Goal: Task Accomplishment & Management: Manage account settings

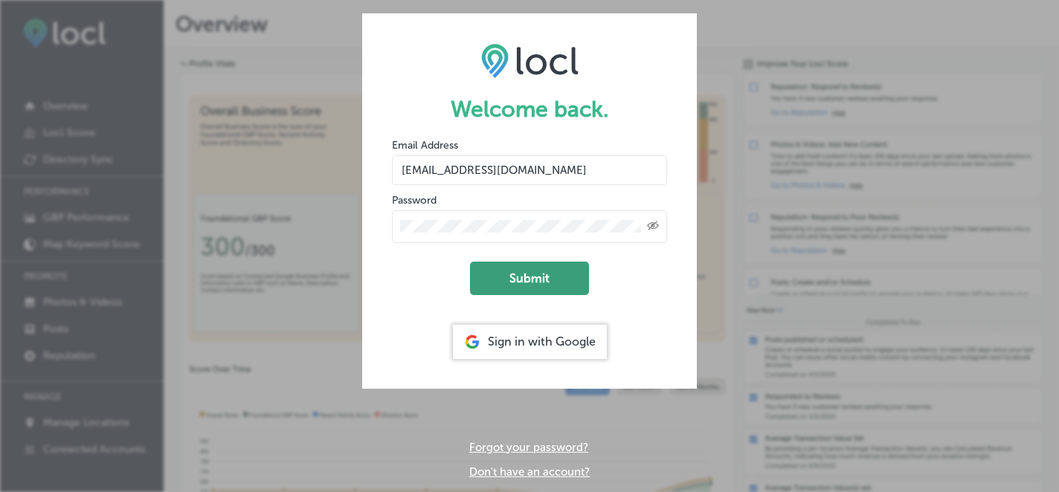
click at [524, 279] on button "Submit" at bounding box center [529, 278] width 119 height 33
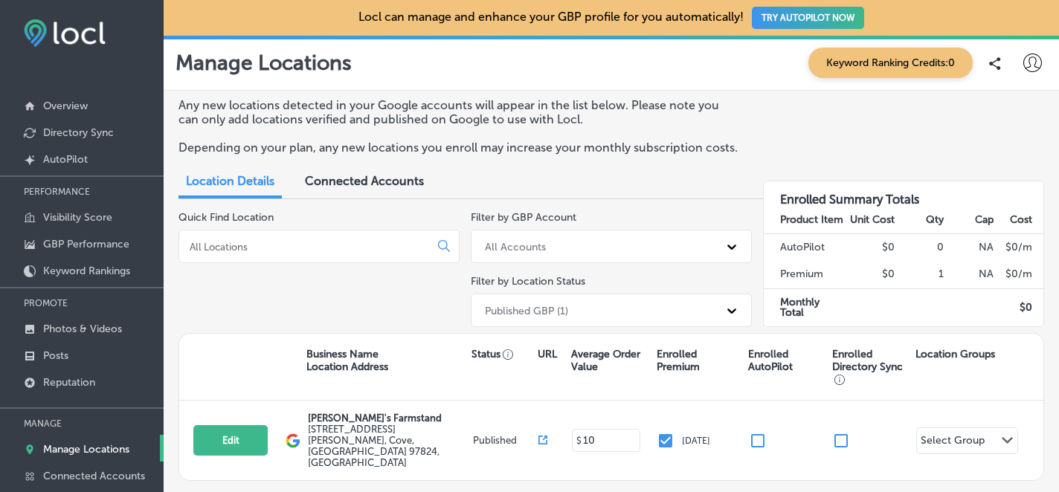
click at [357, 185] on span "Connected Accounts" at bounding box center [364, 181] width 119 height 14
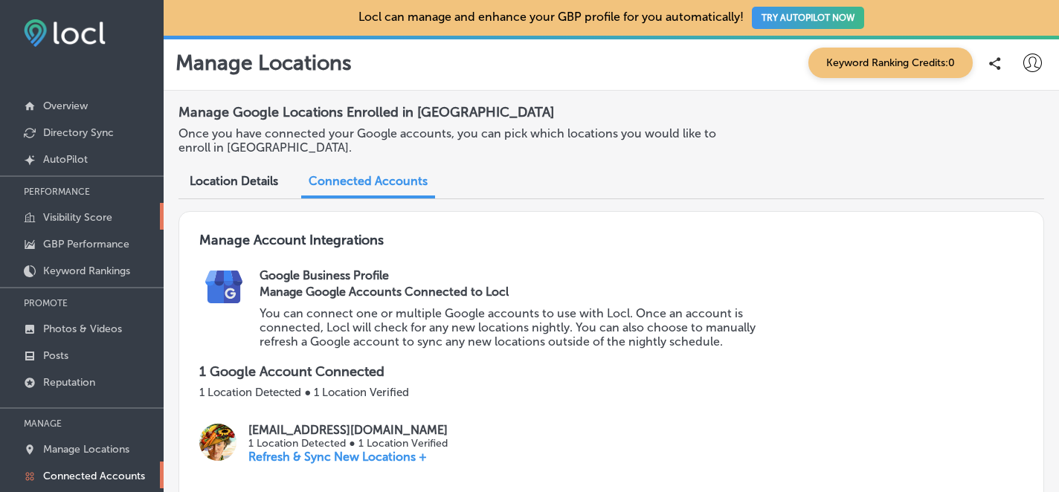
click at [112, 219] on p "Visibility Score" at bounding box center [77, 217] width 69 height 13
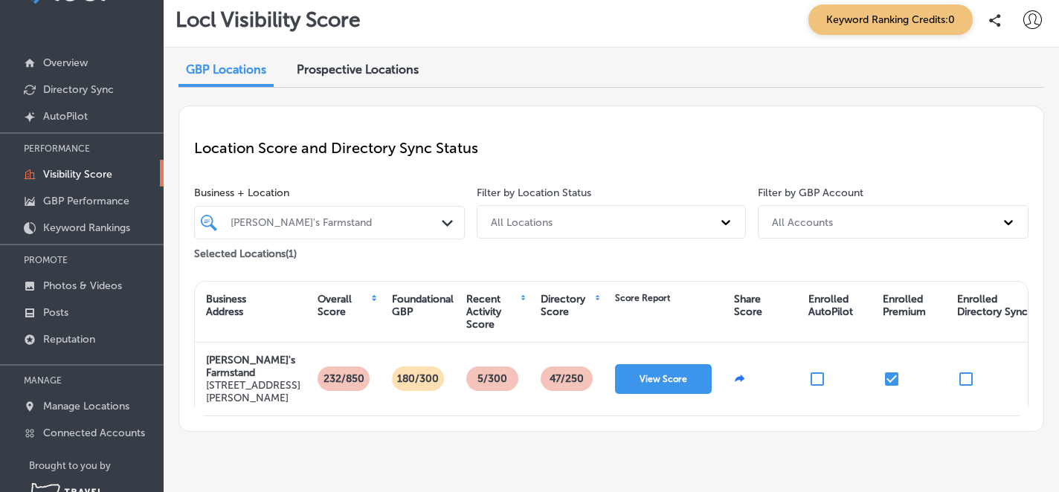
scroll to position [94, 0]
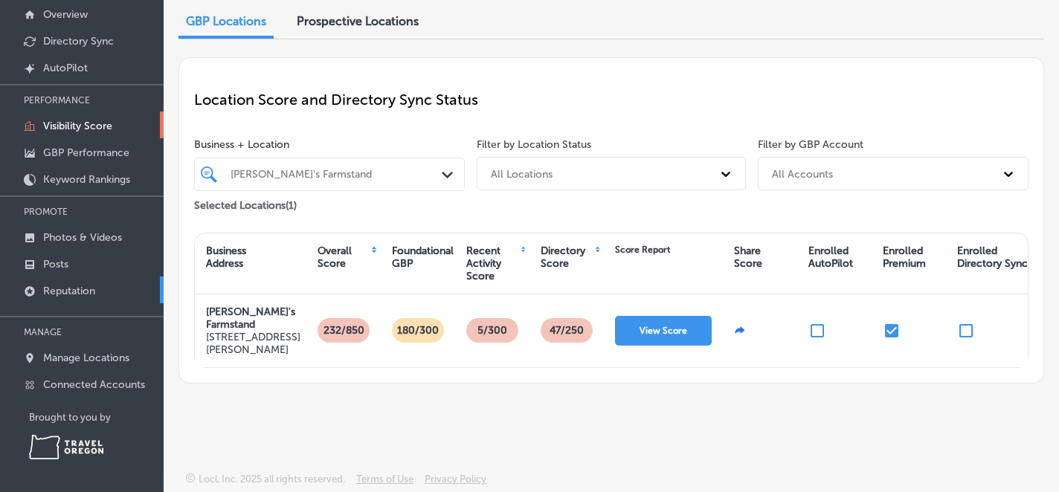
click at [103, 293] on link "Reputation" at bounding box center [82, 290] width 164 height 27
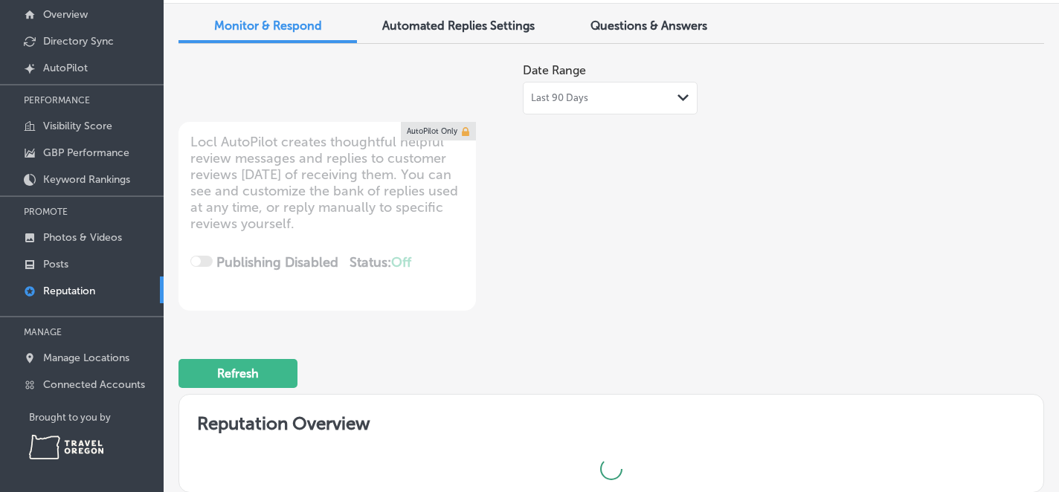
type textarea "x"
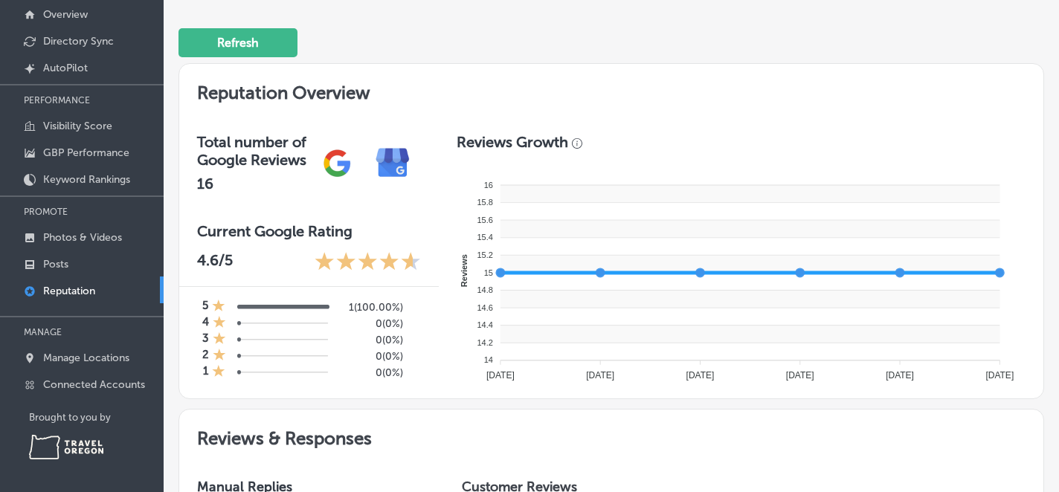
scroll to position [329, 0]
